Goal: Task Accomplishment & Management: Use online tool/utility

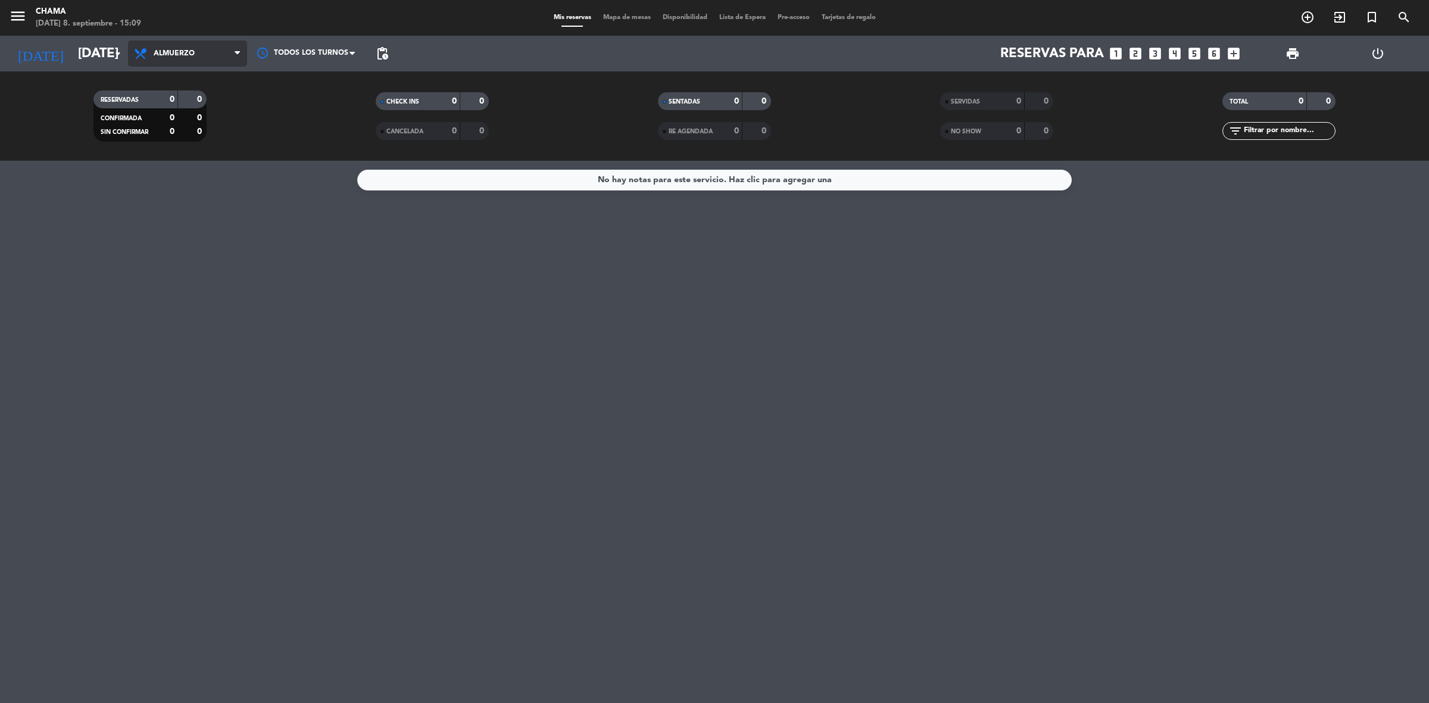
click at [188, 60] on span "Almuerzo" at bounding box center [187, 53] width 119 height 26
click at [203, 126] on div "menu CHAMA [DATE] 8. septiembre - 15:09 Mis reservas Mapa de mesas Disponibilid…" at bounding box center [714, 80] width 1429 height 161
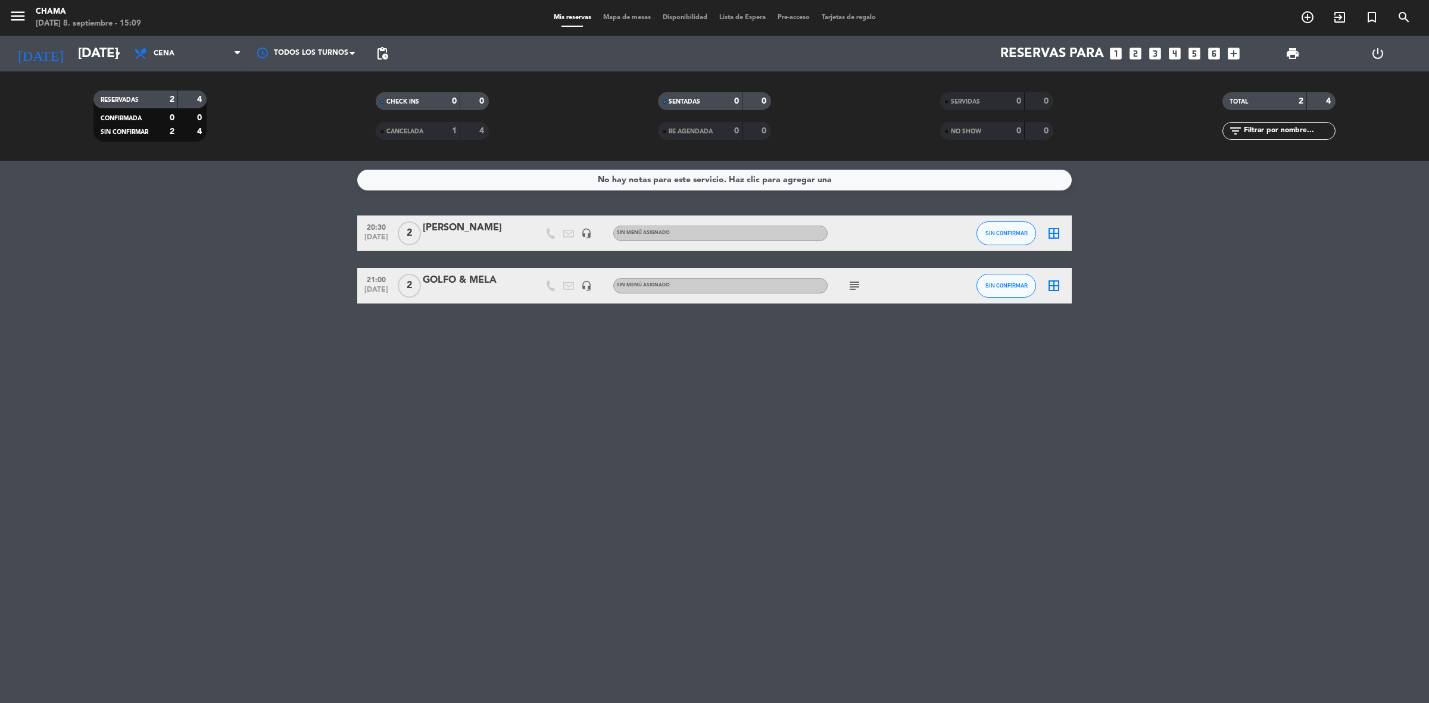
click at [1049, 230] on icon "border_all" at bounding box center [1054, 233] width 14 height 14
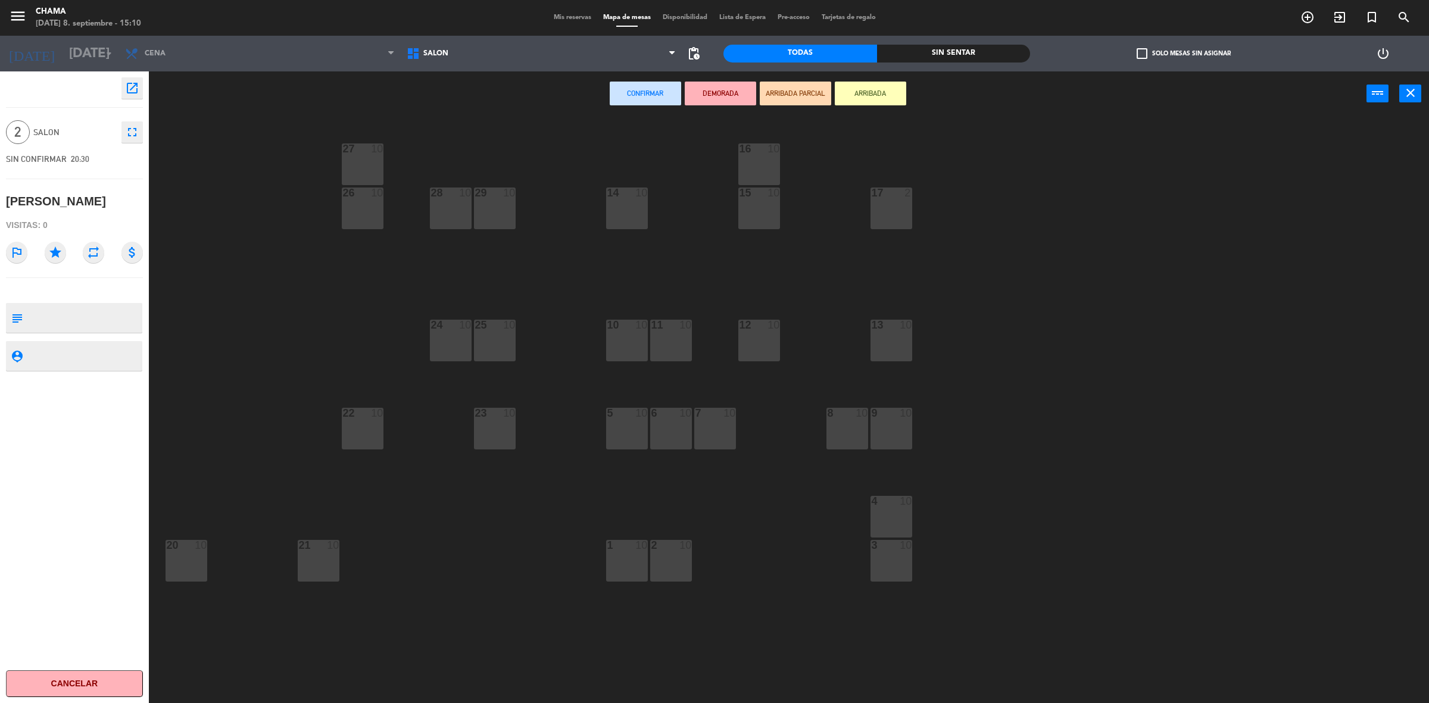
click at [645, 214] on div "14 10" at bounding box center [627, 209] width 42 height 42
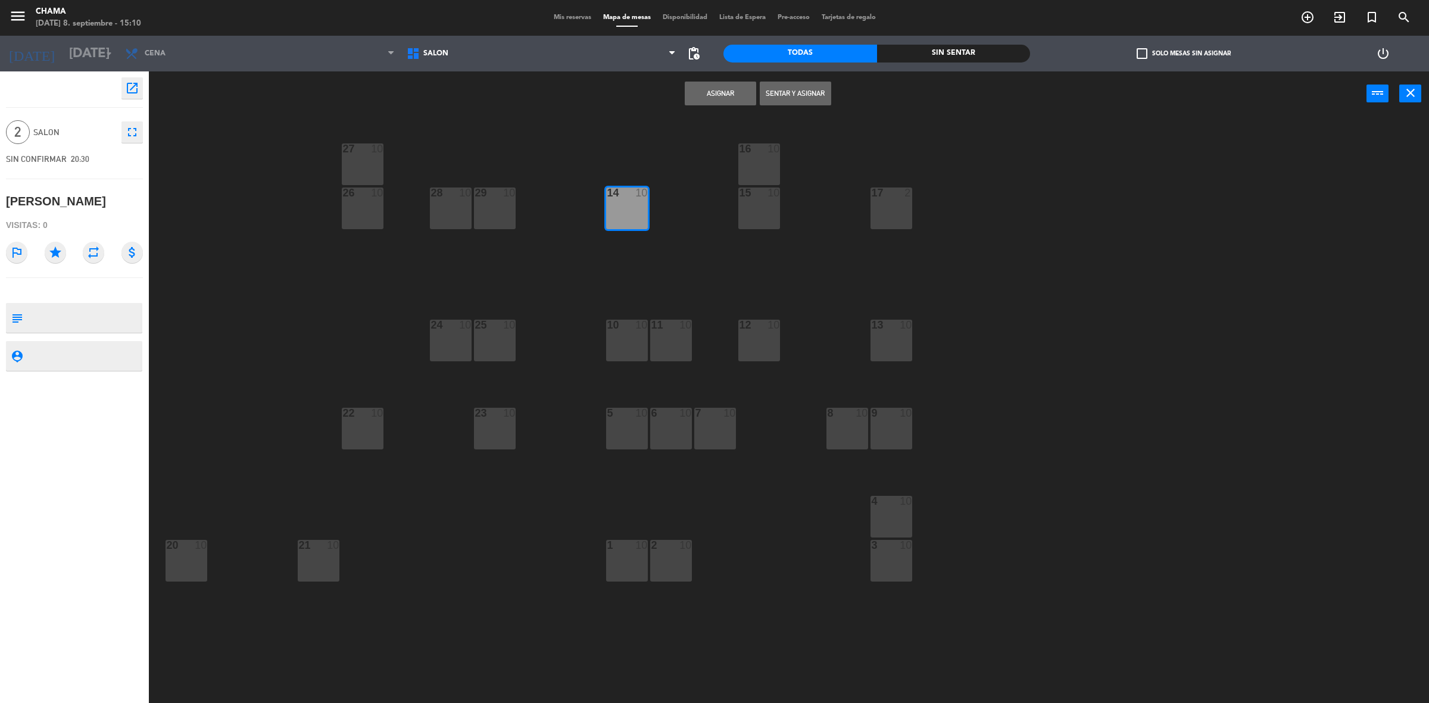
click at [714, 86] on button "Asignar" at bounding box center [720, 94] width 71 height 24
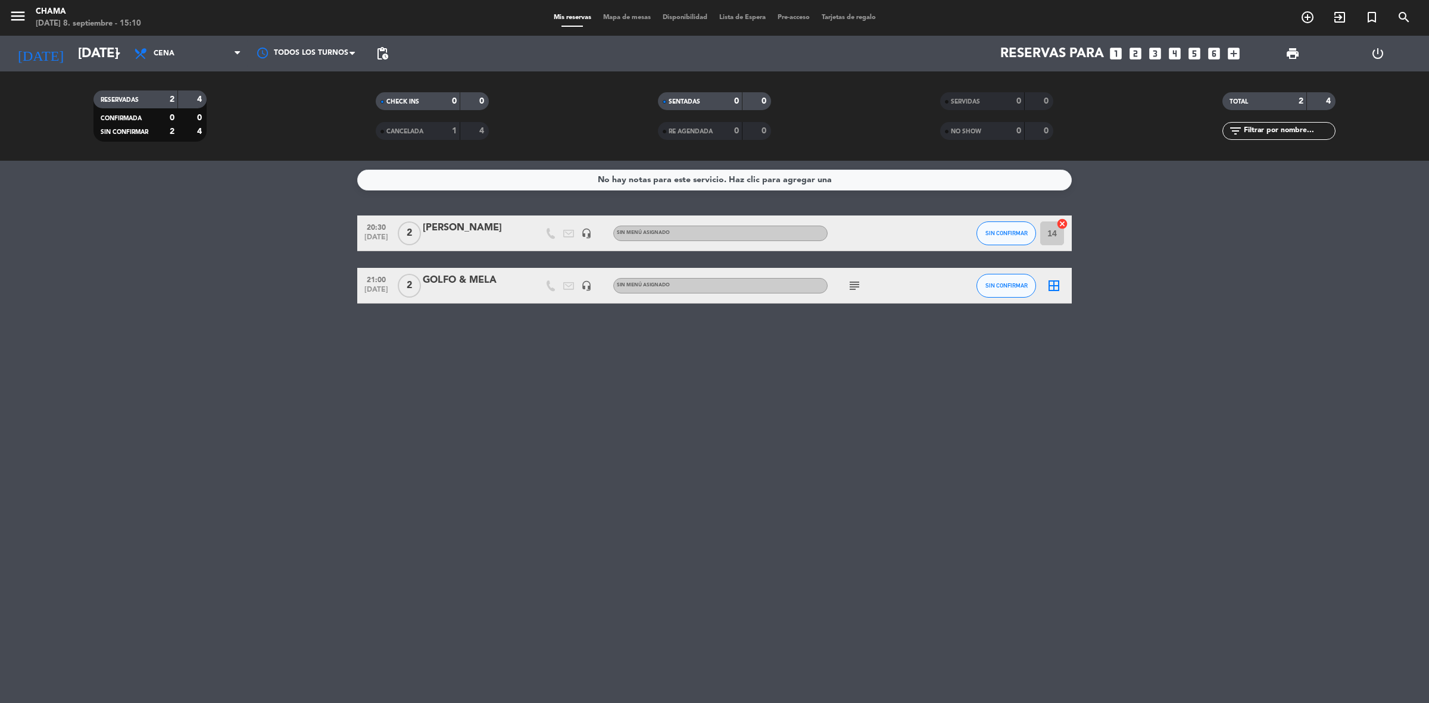
click at [1052, 291] on icon "border_all" at bounding box center [1054, 286] width 14 height 14
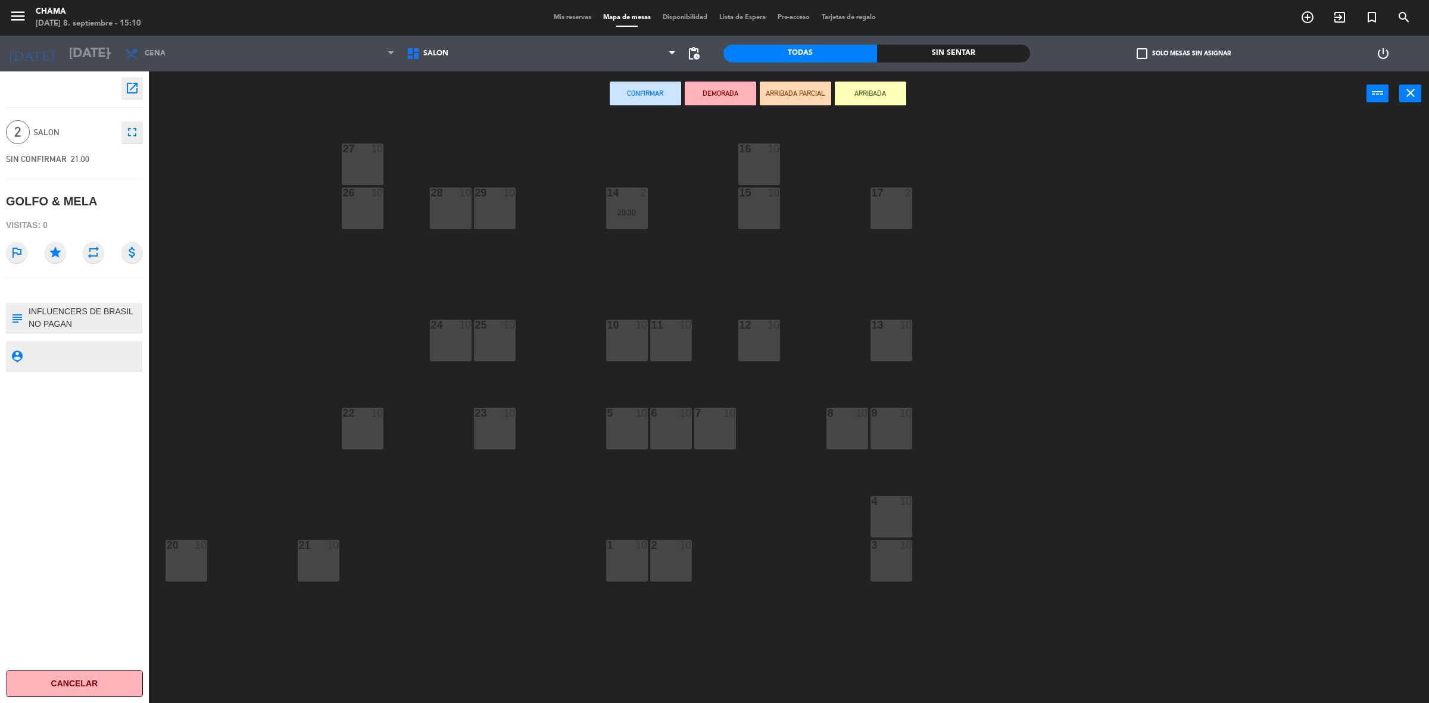
click at [777, 341] on div "12 10" at bounding box center [759, 341] width 42 height 42
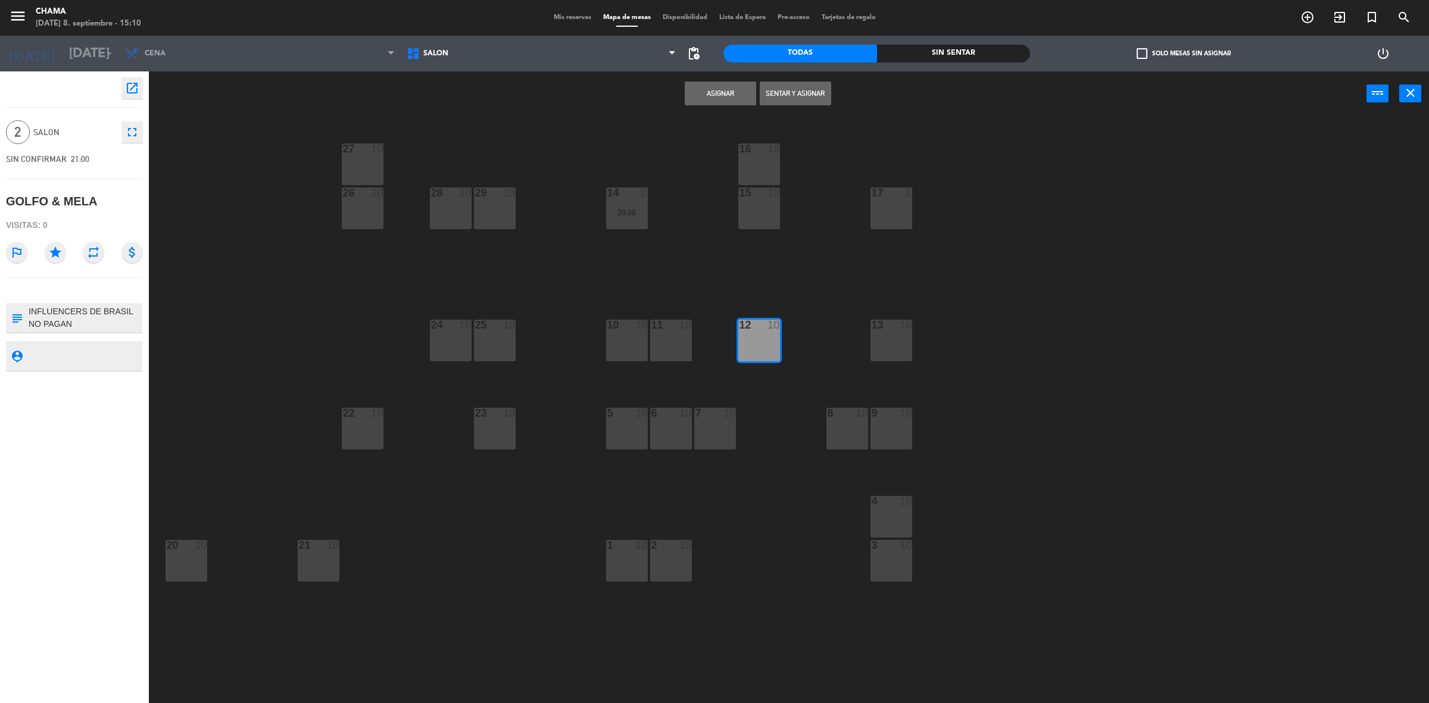
click at [712, 94] on button "Asignar" at bounding box center [720, 94] width 71 height 24
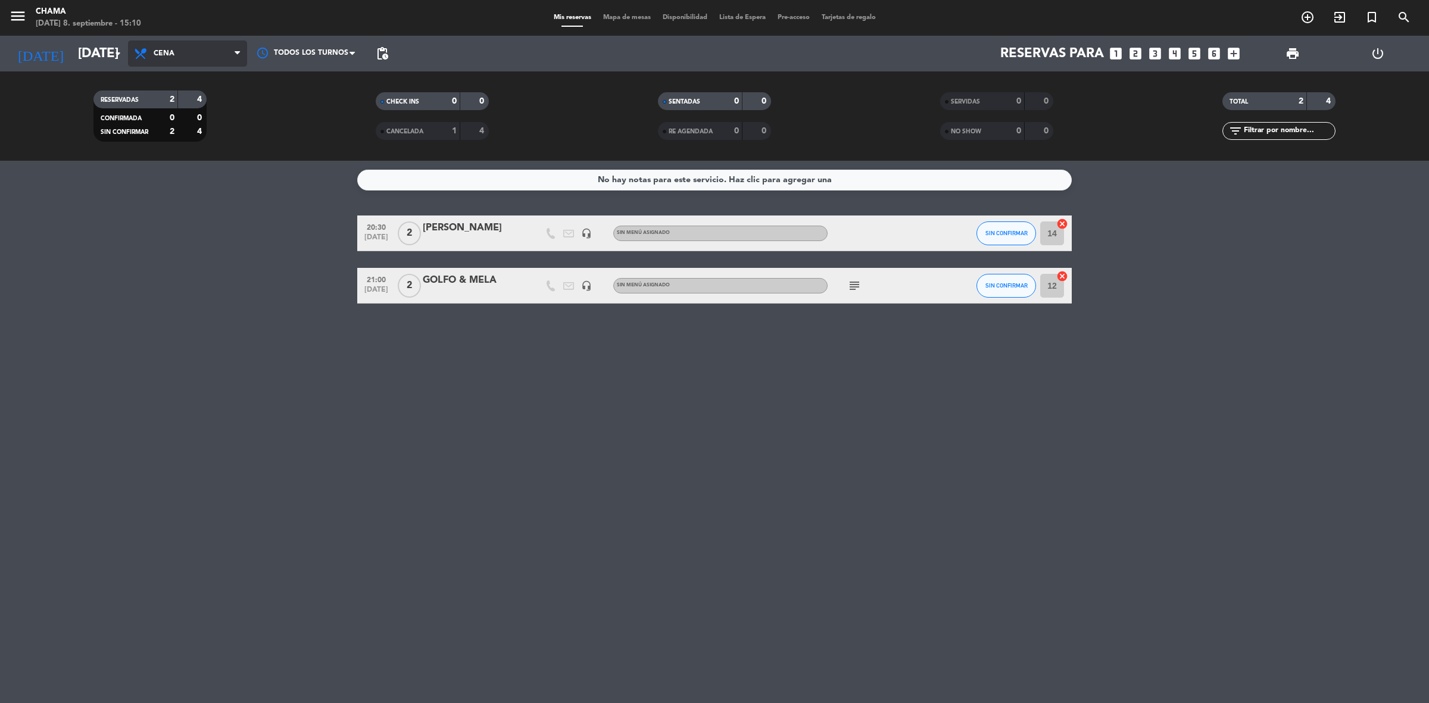
click at [222, 58] on span "Cena" at bounding box center [187, 53] width 119 height 26
click at [161, 99] on div "menu CHAMA [DATE] 8. septiembre - 15:10 Mis reservas Mapa de mesas Disponibilid…" at bounding box center [714, 80] width 1429 height 161
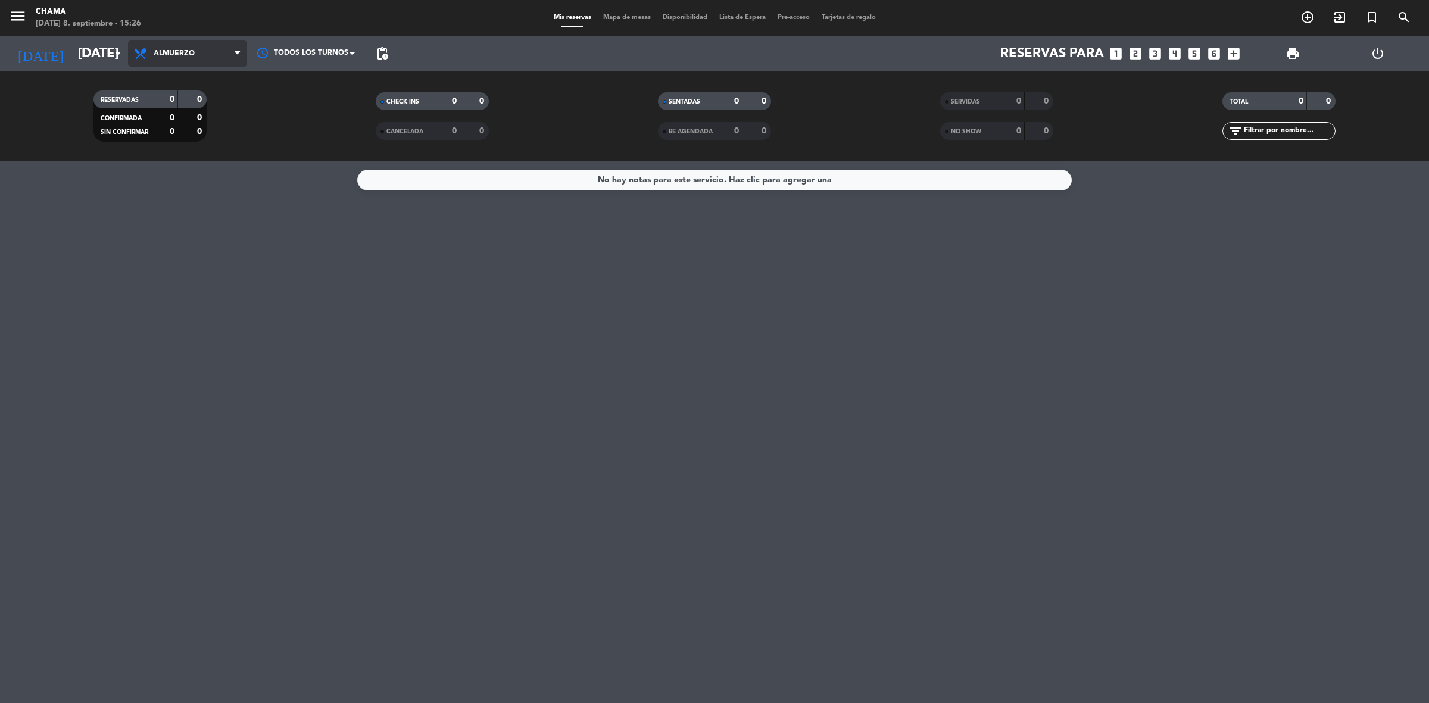
click at [201, 58] on span "Almuerzo" at bounding box center [187, 53] width 119 height 26
drag, startPoint x: 186, startPoint y: 131, endPoint x: 213, endPoint y: 139, distance: 27.9
click at [183, 135] on div "menu CHAMA [DATE] 8. septiembre - 15:26 Mis reservas Mapa de mesas Disponibilid…" at bounding box center [714, 80] width 1429 height 161
